Goal: Transaction & Acquisition: Purchase product/service

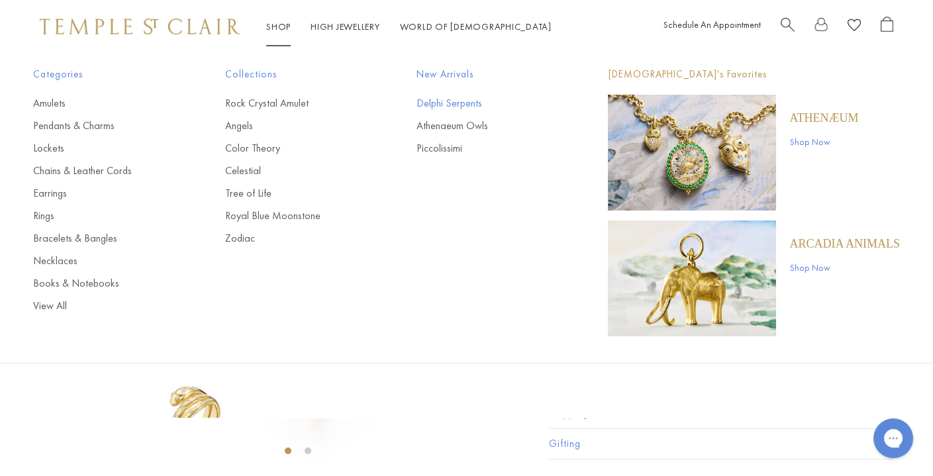
type input "******"
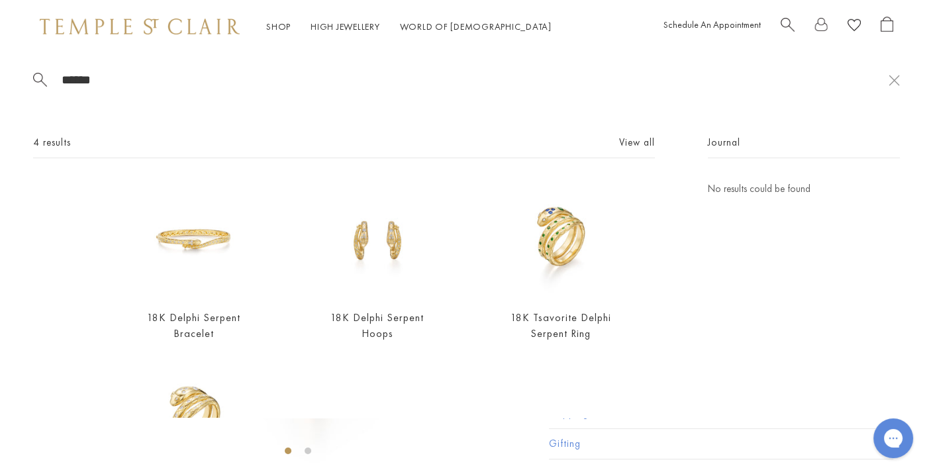
click at [451, 104] on link "Delphi Serpents" at bounding box center [485, 103] width 138 height 15
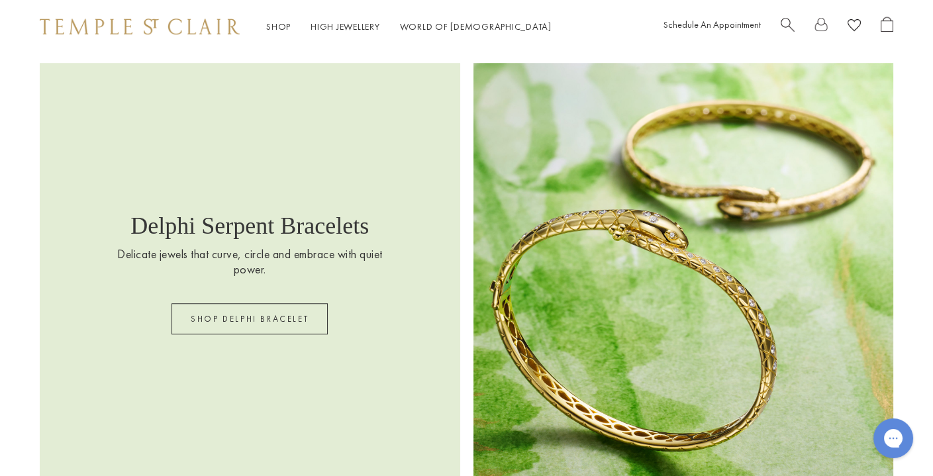
scroll to position [1738, 0]
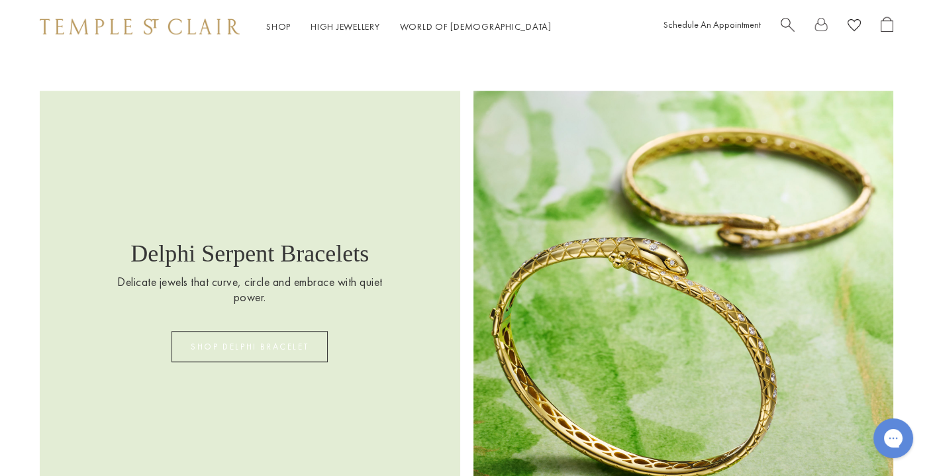
click at [281, 335] on link "SHOP DELPHI BRACELET" at bounding box center [249, 346] width 156 height 31
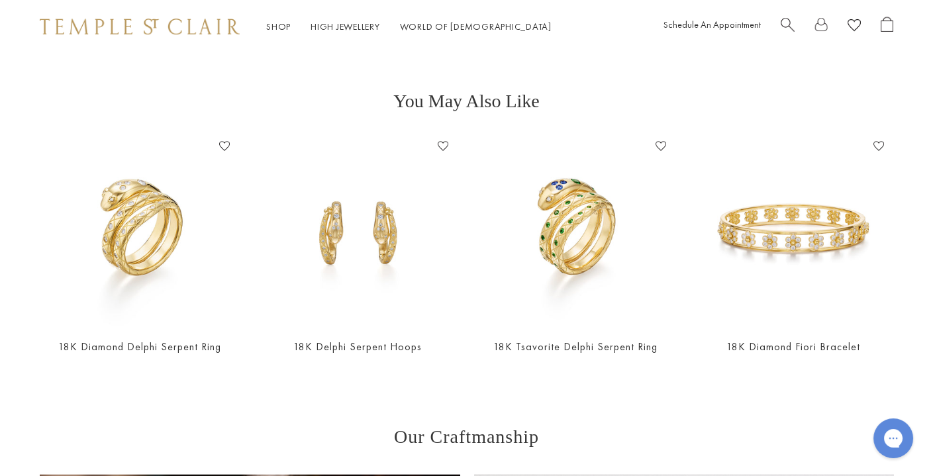
scroll to position [1441, 0]
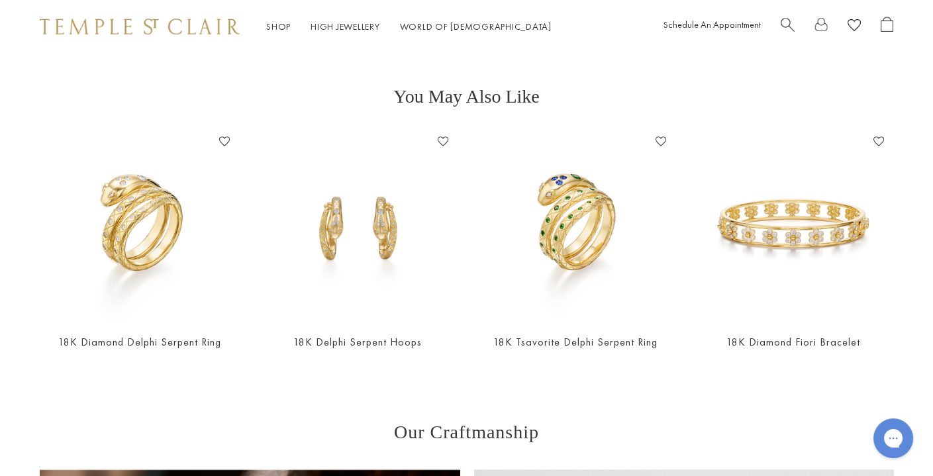
click at [780, 32] on link "Search" at bounding box center [787, 27] width 14 height 21
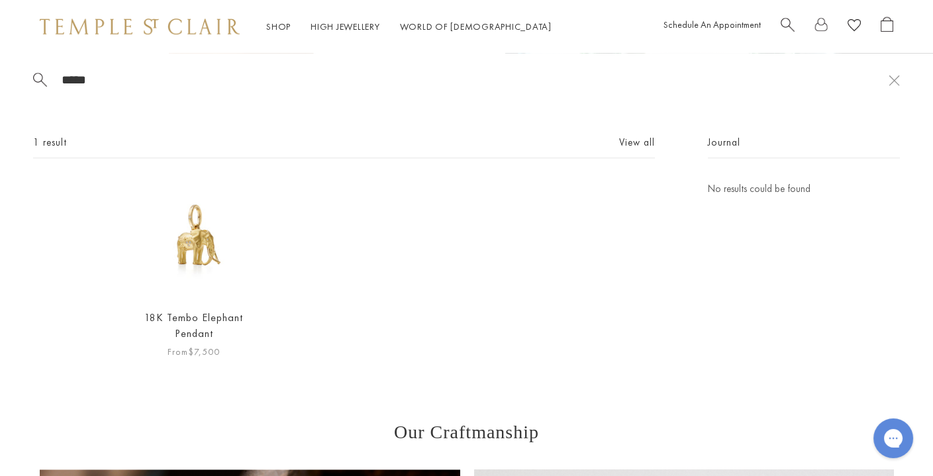
type input "*****"
click at [234, 256] on img at bounding box center [193, 239] width 117 height 117
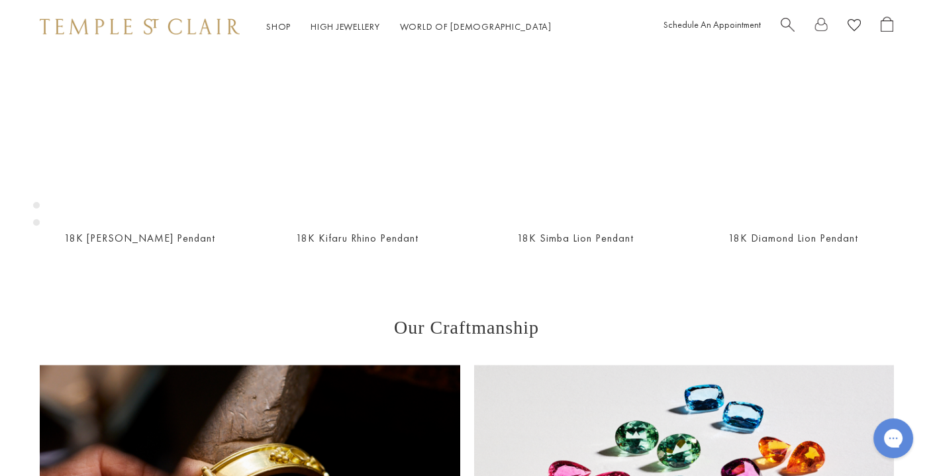
scroll to position [788, 0]
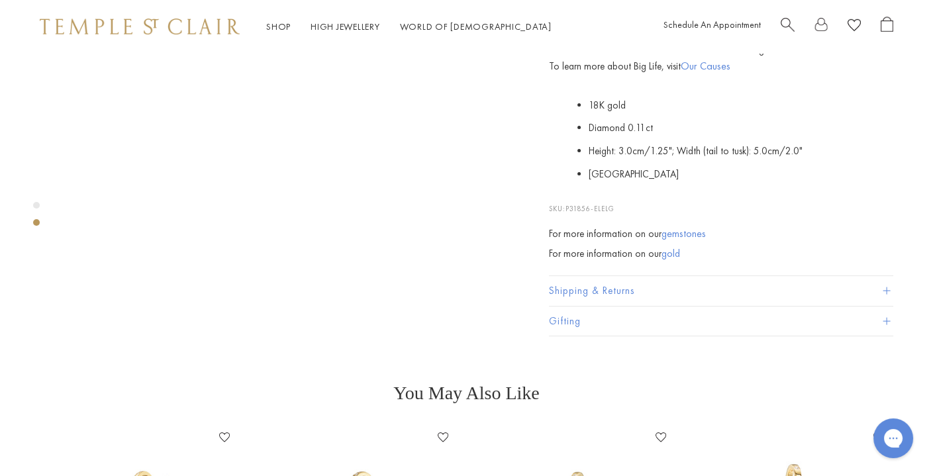
scroll to position [83, 0]
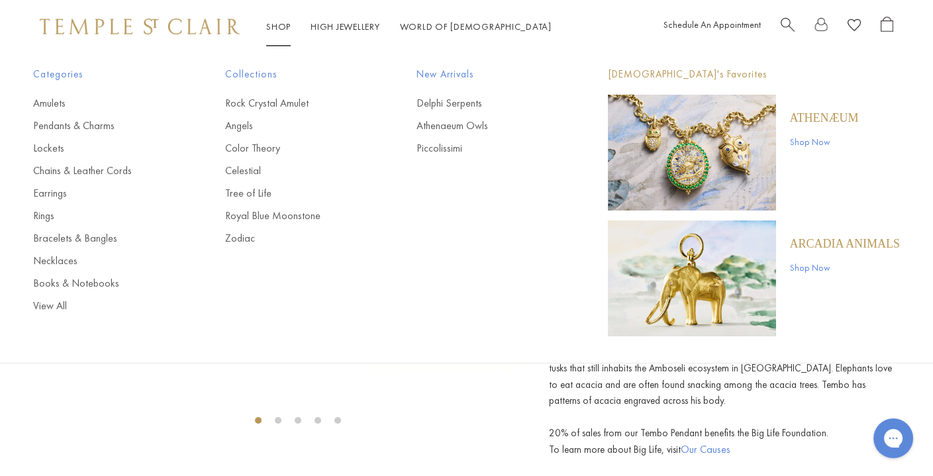
click at [835, 241] on p "ARCADIA ANIMALS" at bounding box center [844, 243] width 111 height 15
